Goal: Navigation & Orientation: Find specific page/section

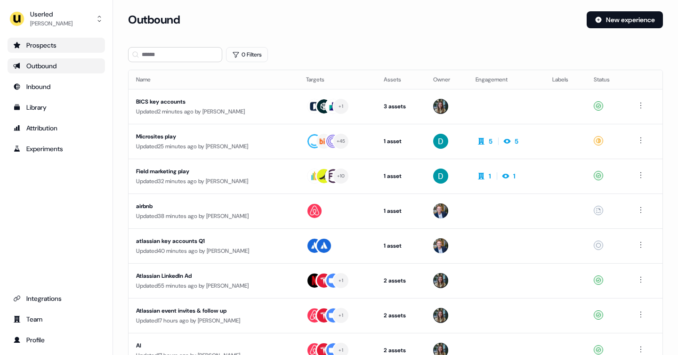
click at [58, 47] on div "Prospects" at bounding box center [56, 45] width 86 height 9
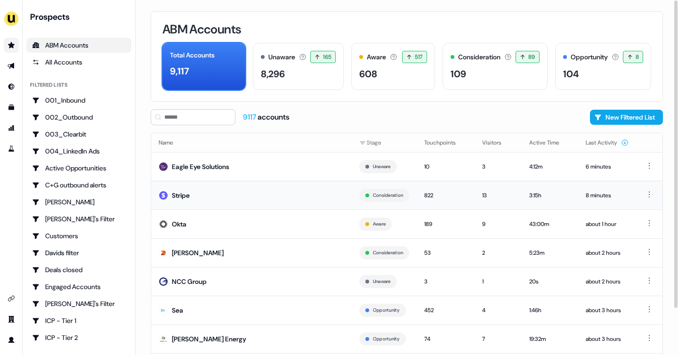
click at [232, 190] on td "Stripe" at bounding box center [251, 195] width 201 height 29
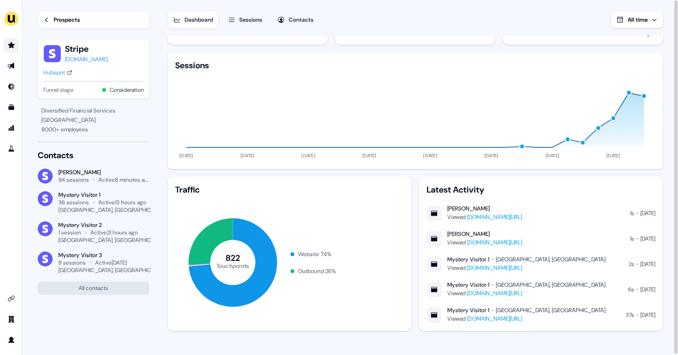
scroll to position [32, 0]
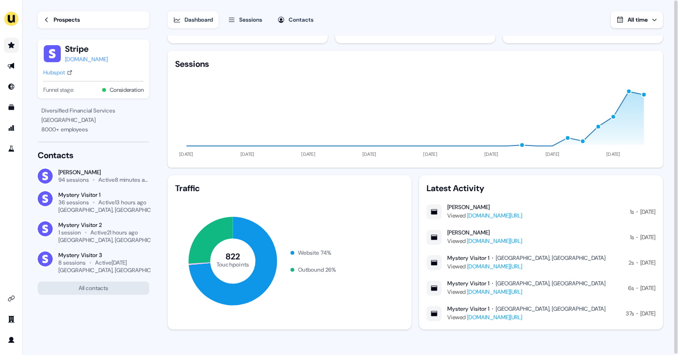
click at [51, 18] on link "Prospects" at bounding box center [94, 19] width 112 height 17
